Goal: Task Accomplishment & Management: Manage account settings

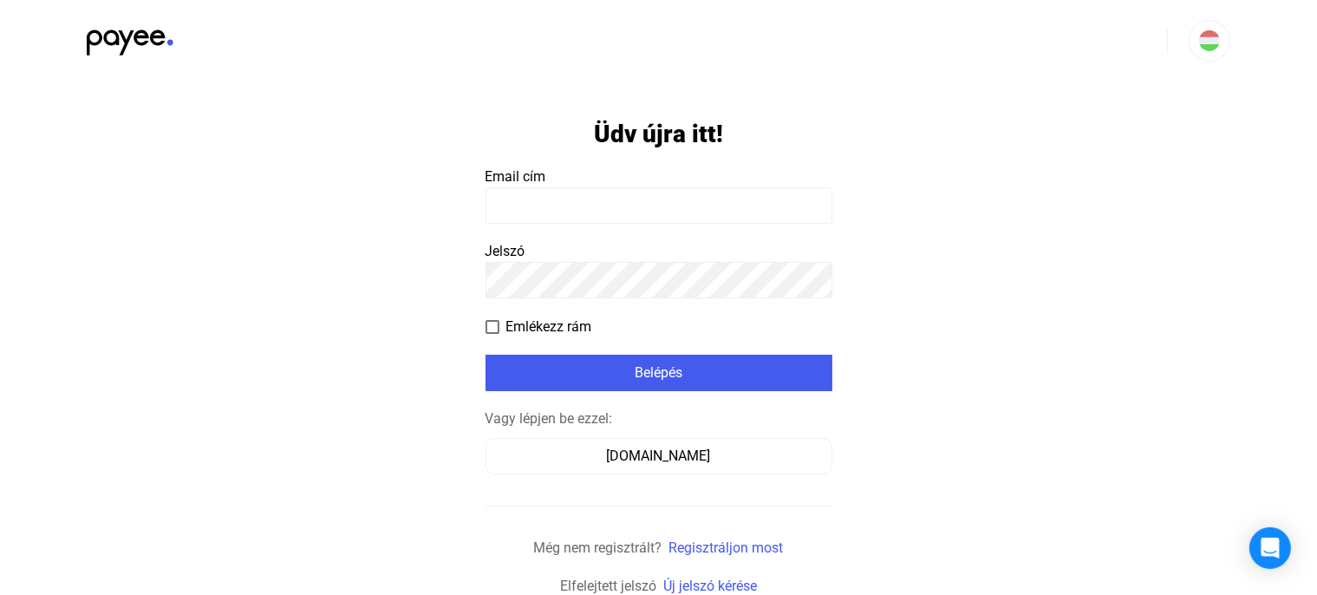
scroll to position [4, 0]
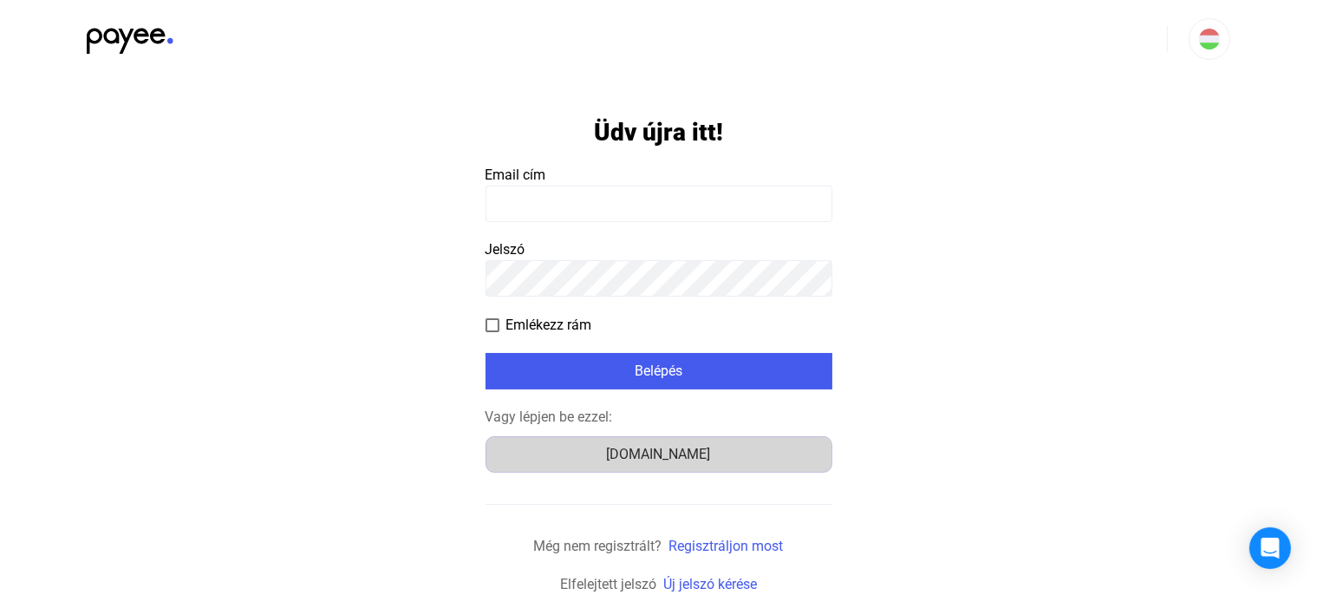
click at [645, 456] on div "[DOMAIN_NAME]" at bounding box center [659, 454] width 335 height 21
